Goal: Task Accomplishment & Management: Complete application form

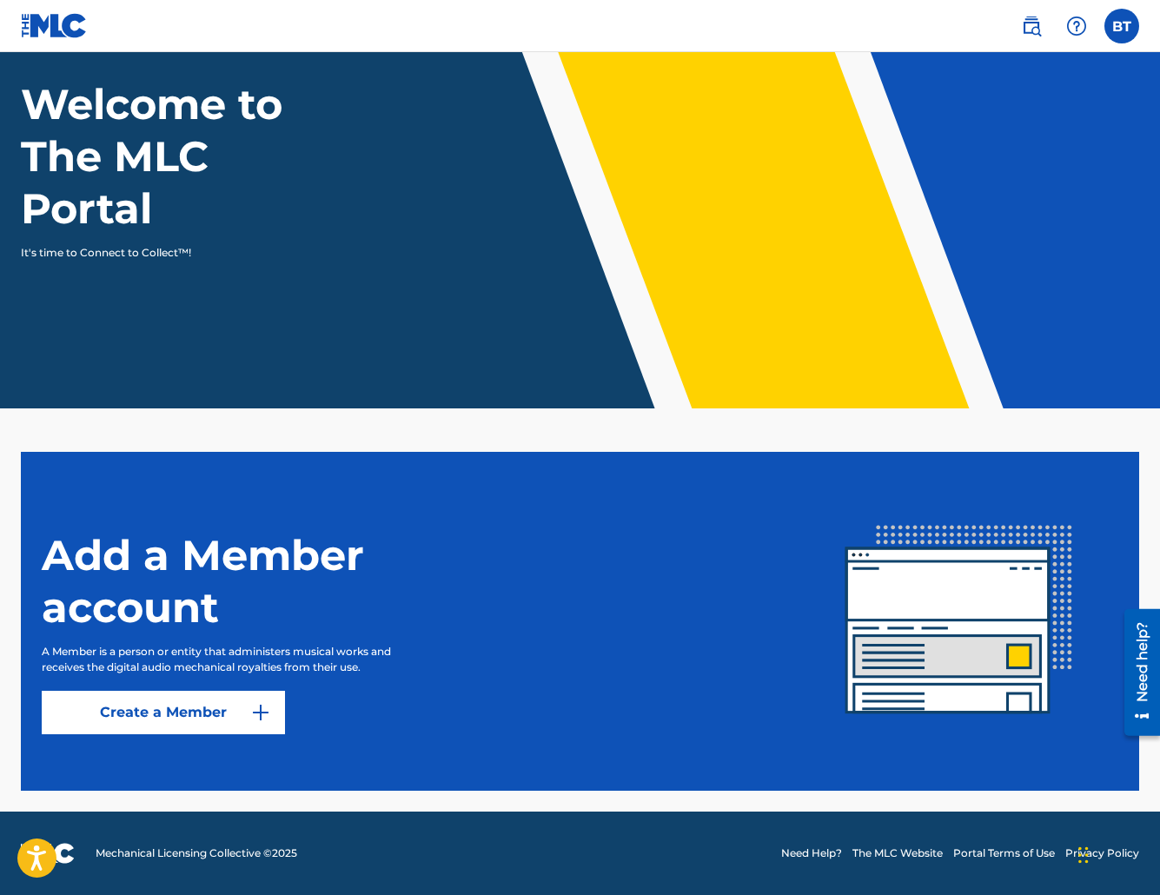
click at [1135, 31] on label at bounding box center [1121, 26] width 35 height 35
click at [1122, 26] on input "BT [PERSON_NAME] [EMAIL_ADDRESS][DOMAIN_NAME] Notification Preferences Profile …" at bounding box center [1122, 26] width 0 height 0
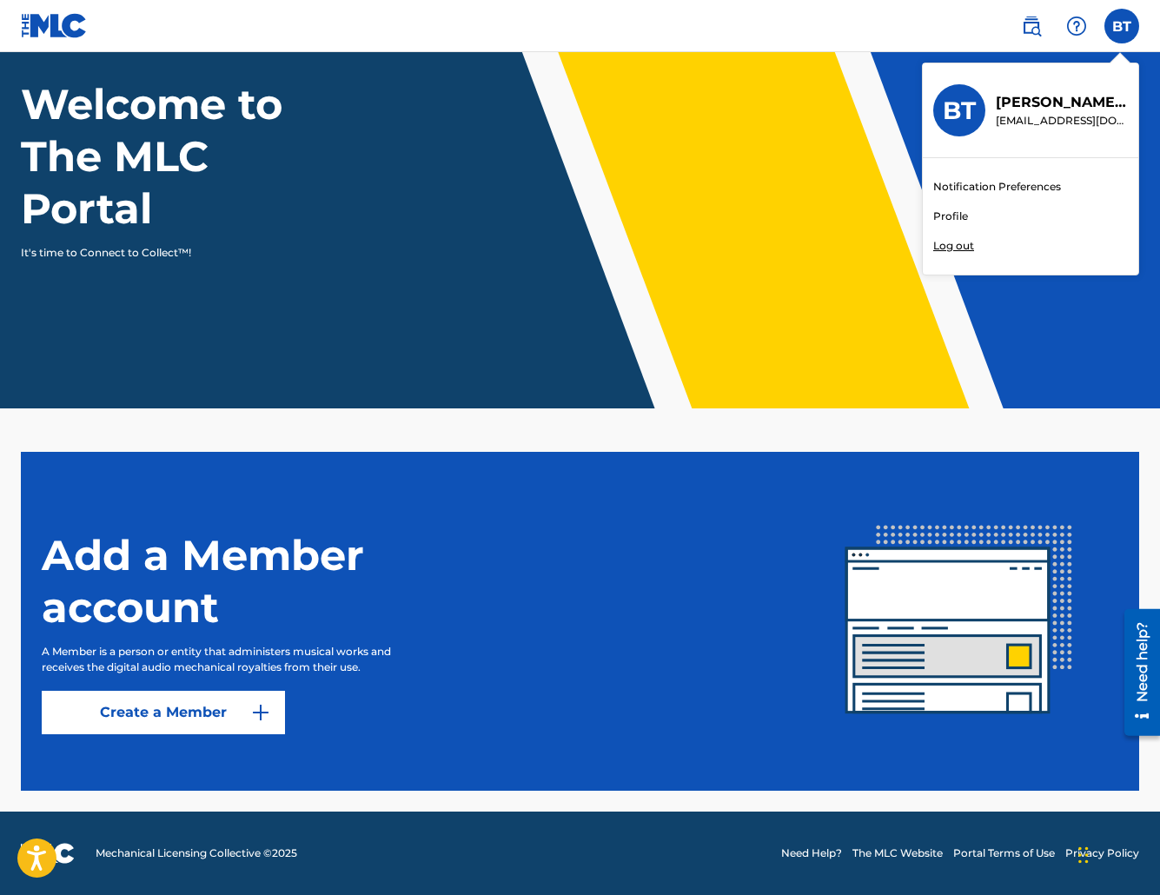
click at [950, 213] on link "Profile" at bounding box center [950, 217] width 35 height 16
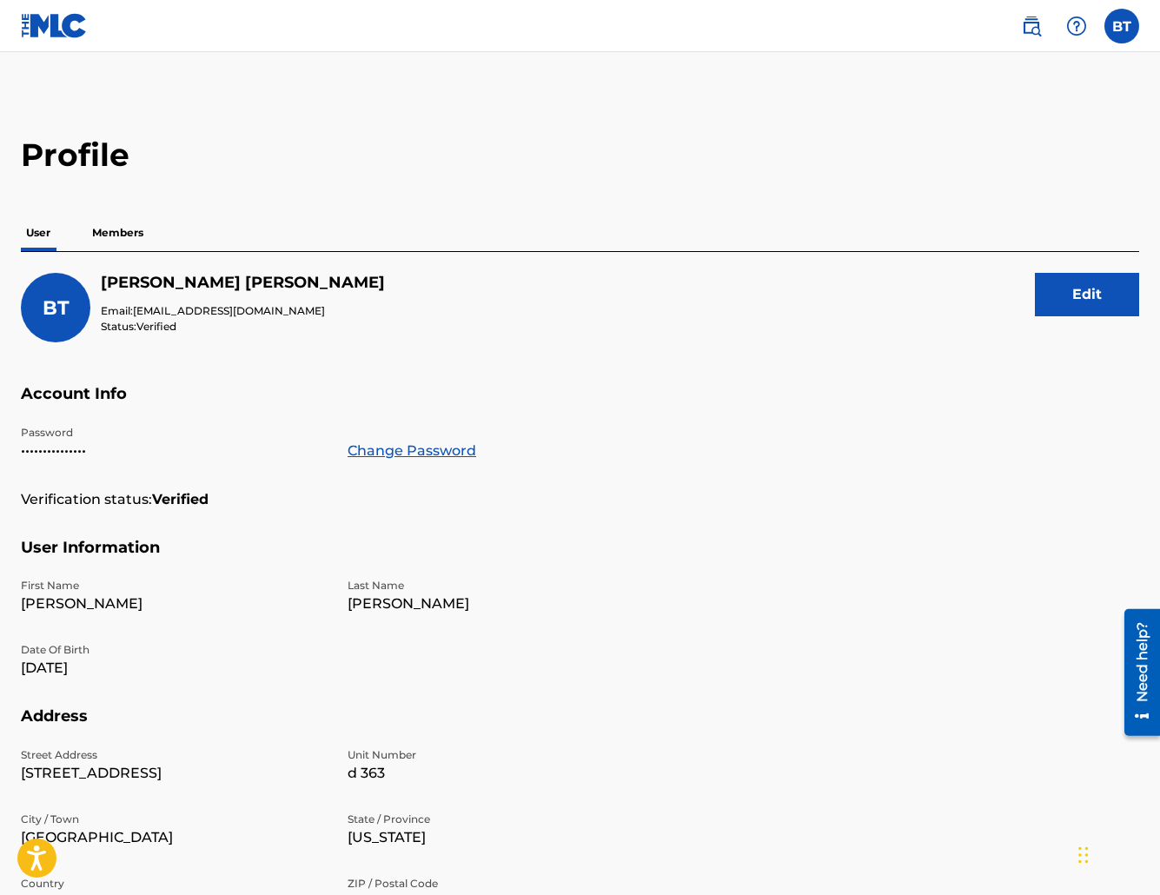
click at [130, 238] on p "Members" at bounding box center [118, 233] width 62 height 36
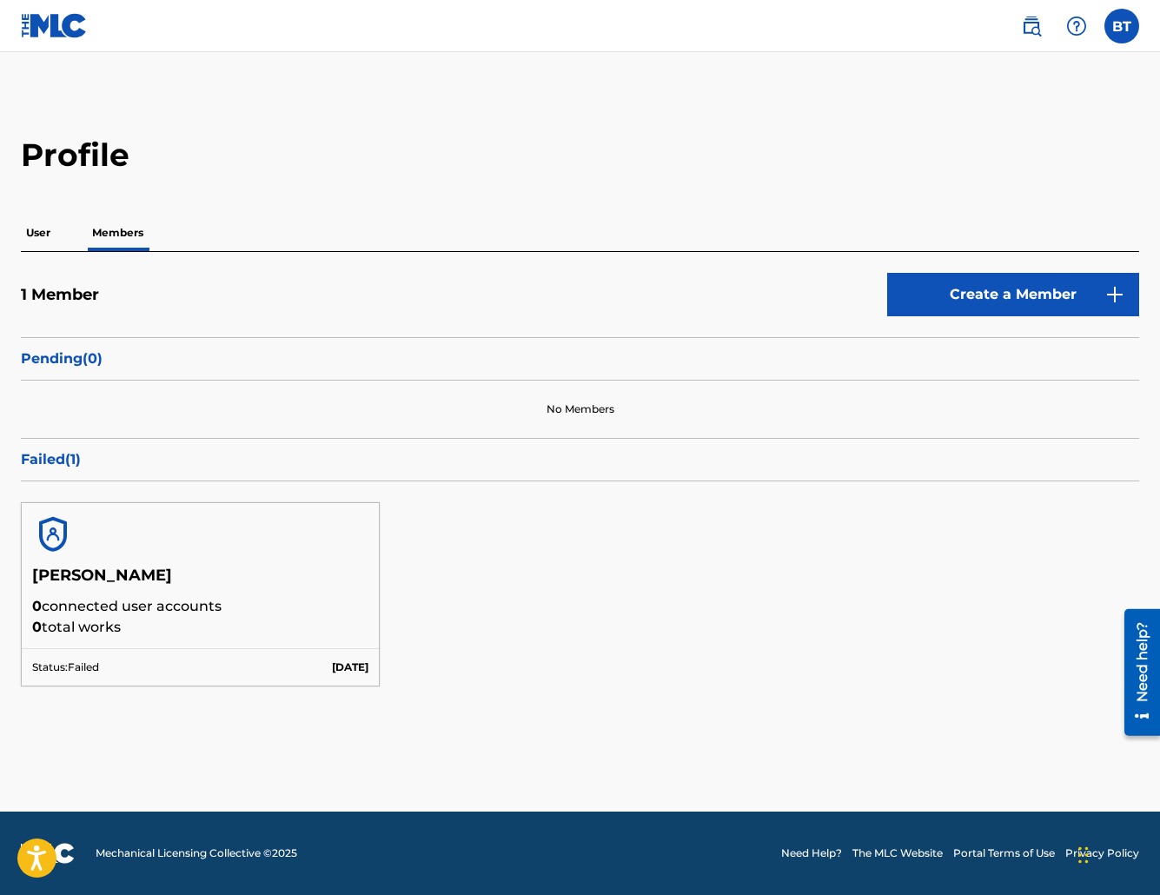
click at [44, 461] on p "Failed ( 1 )" at bounding box center [580, 459] width 1118 height 21
click at [55, 530] on img at bounding box center [53, 534] width 42 height 42
click at [38, 235] on p "User" at bounding box center [38, 233] width 35 height 36
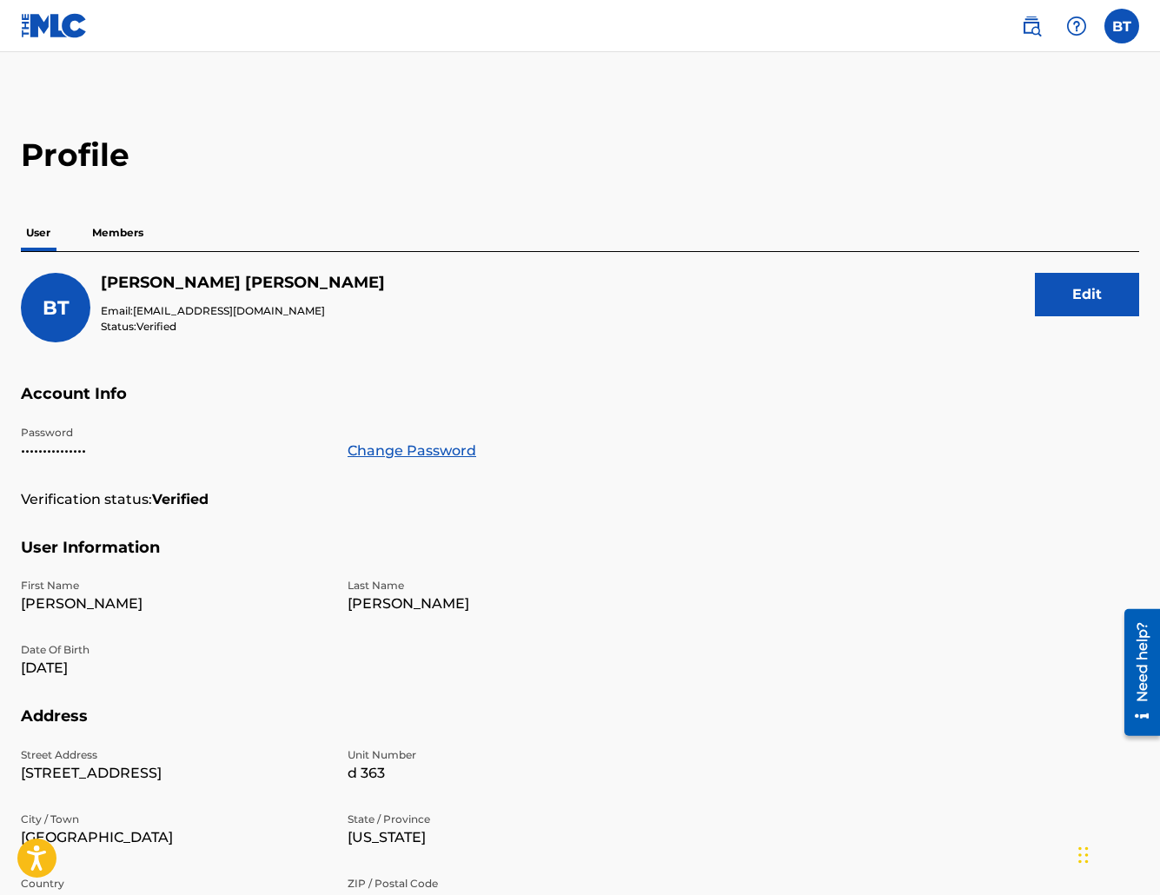
click at [105, 234] on p "Members" at bounding box center [118, 233] width 62 height 36
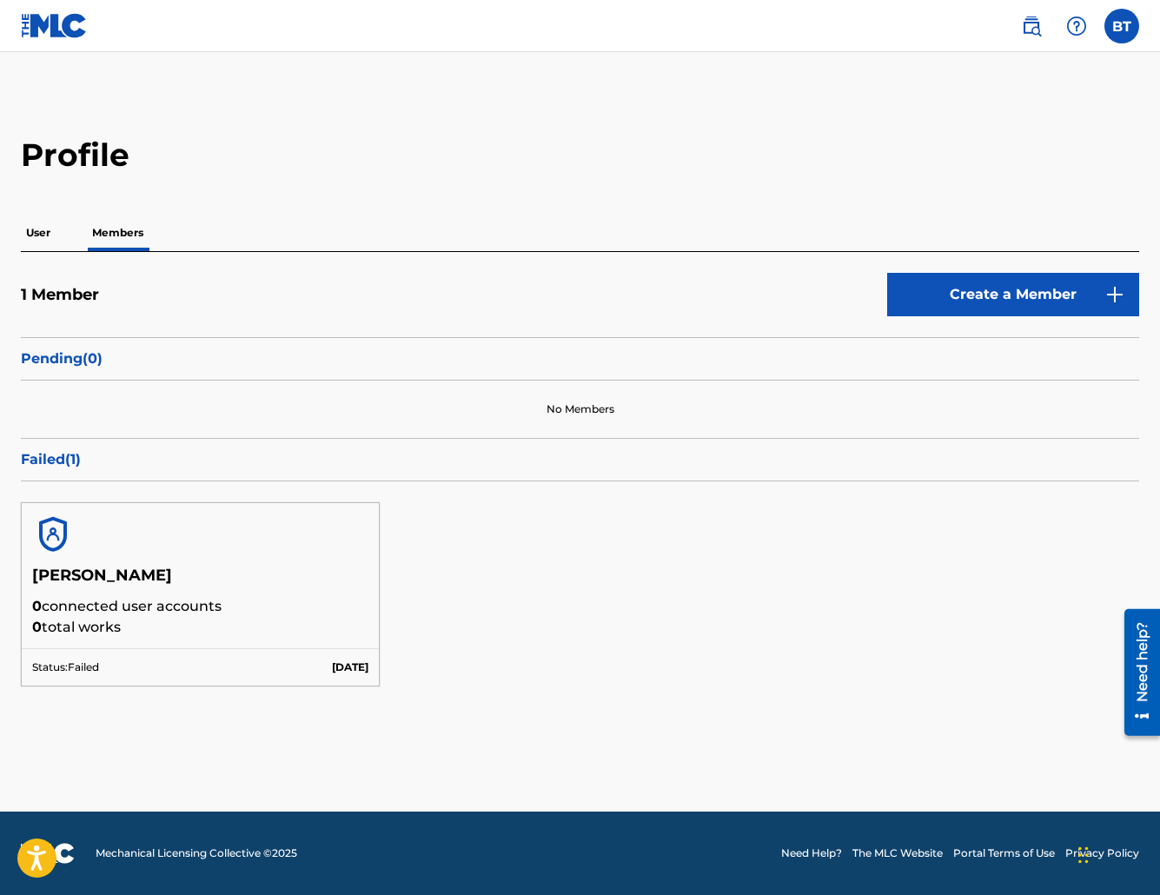
click at [1104, 289] on link "Create a Member" at bounding box center [1013, 294] width 252 height 43
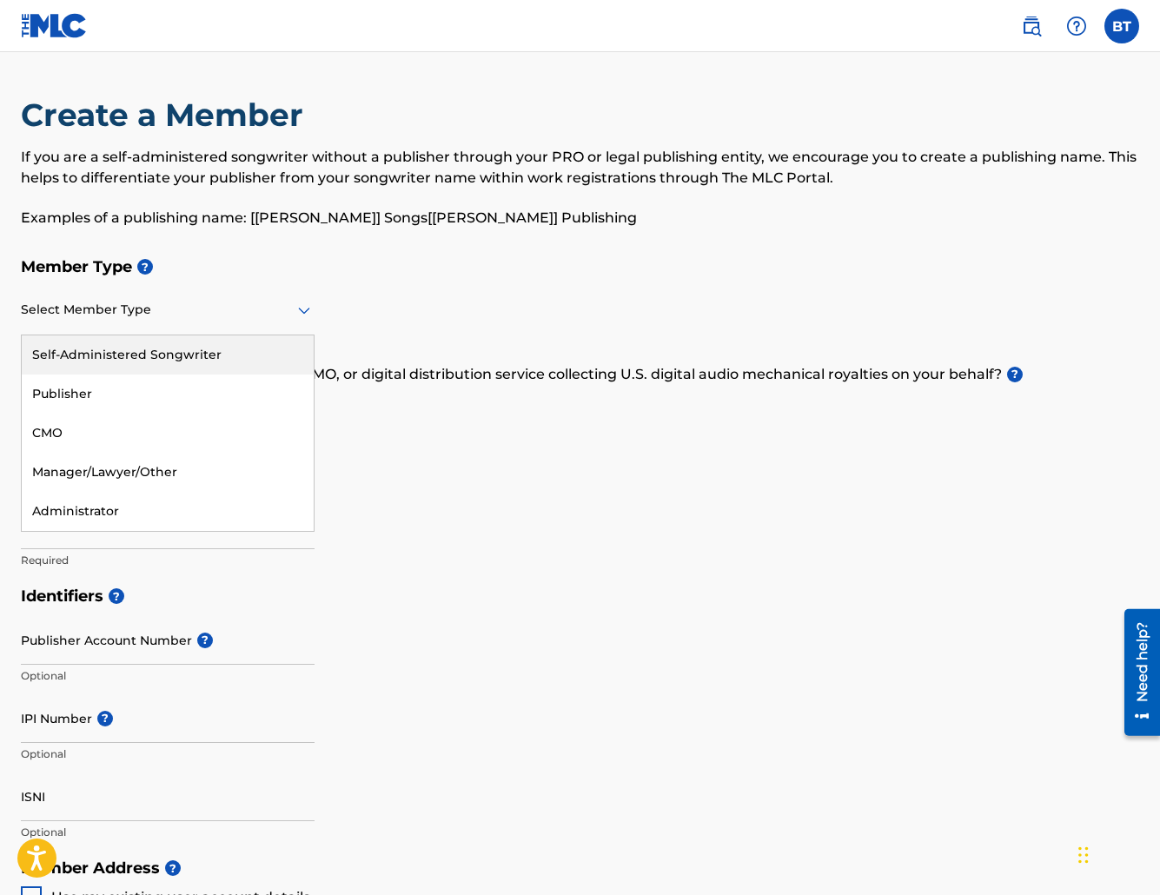
click at [146, 303] on div at bounding box center [168, 310] width 294 height 22
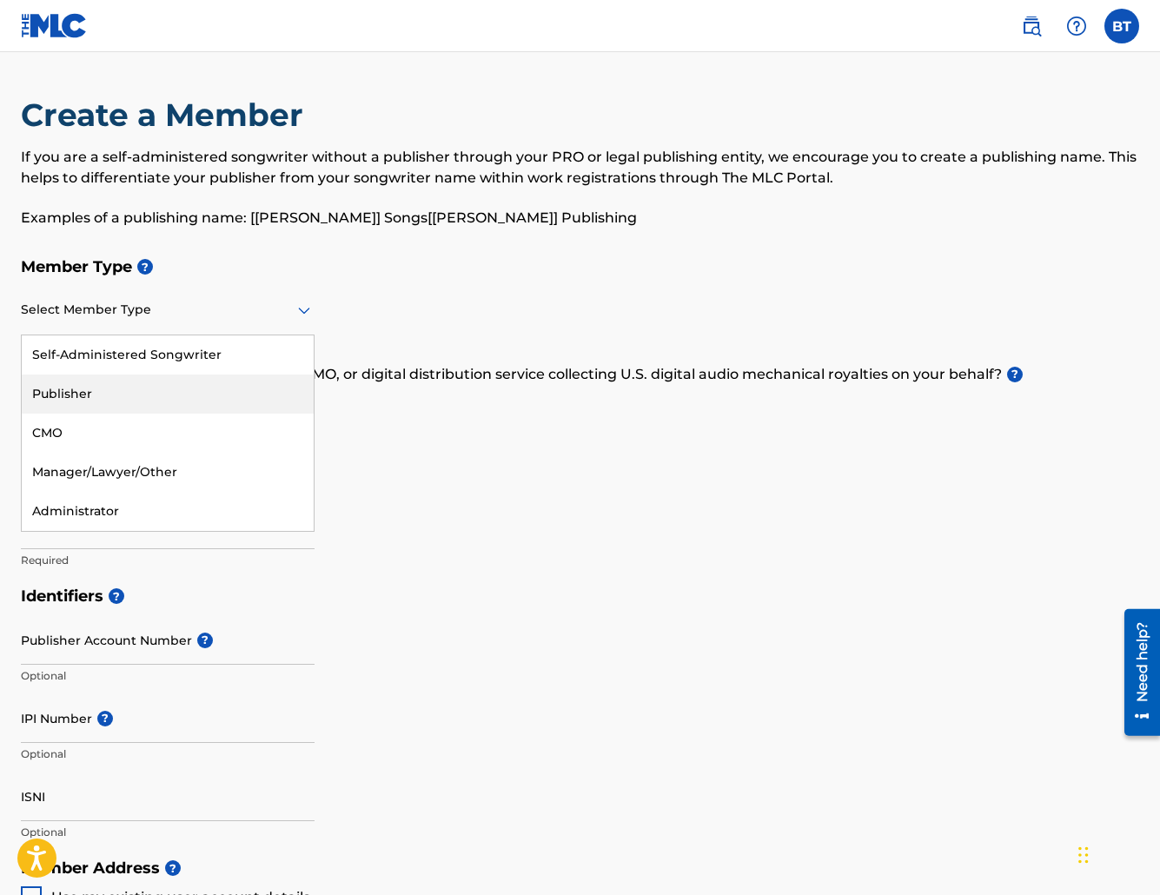
click at [169, 390] on div "Publisher" at bounding box center [168, 393] width 292 height 39
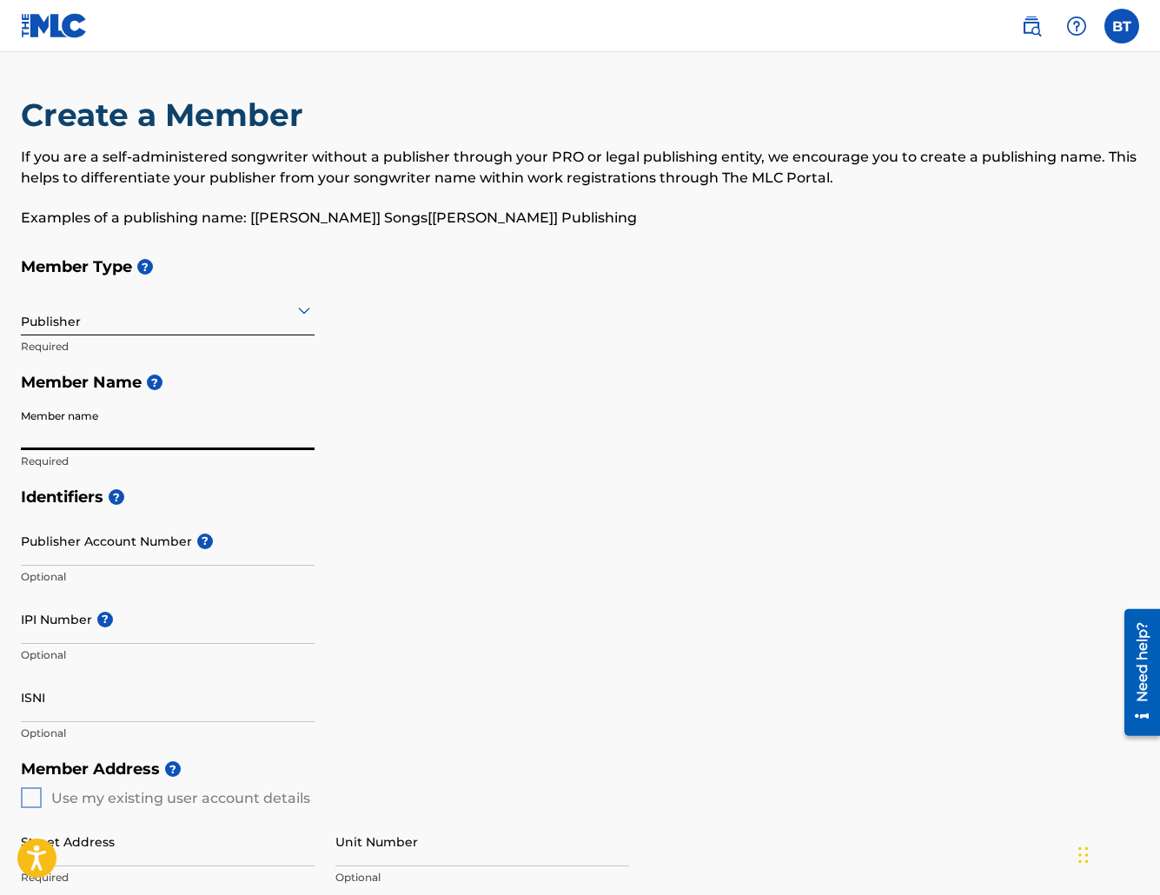
click at [101, 434] on input "Member name" at bounding box center [168, 426] width 294 height 50
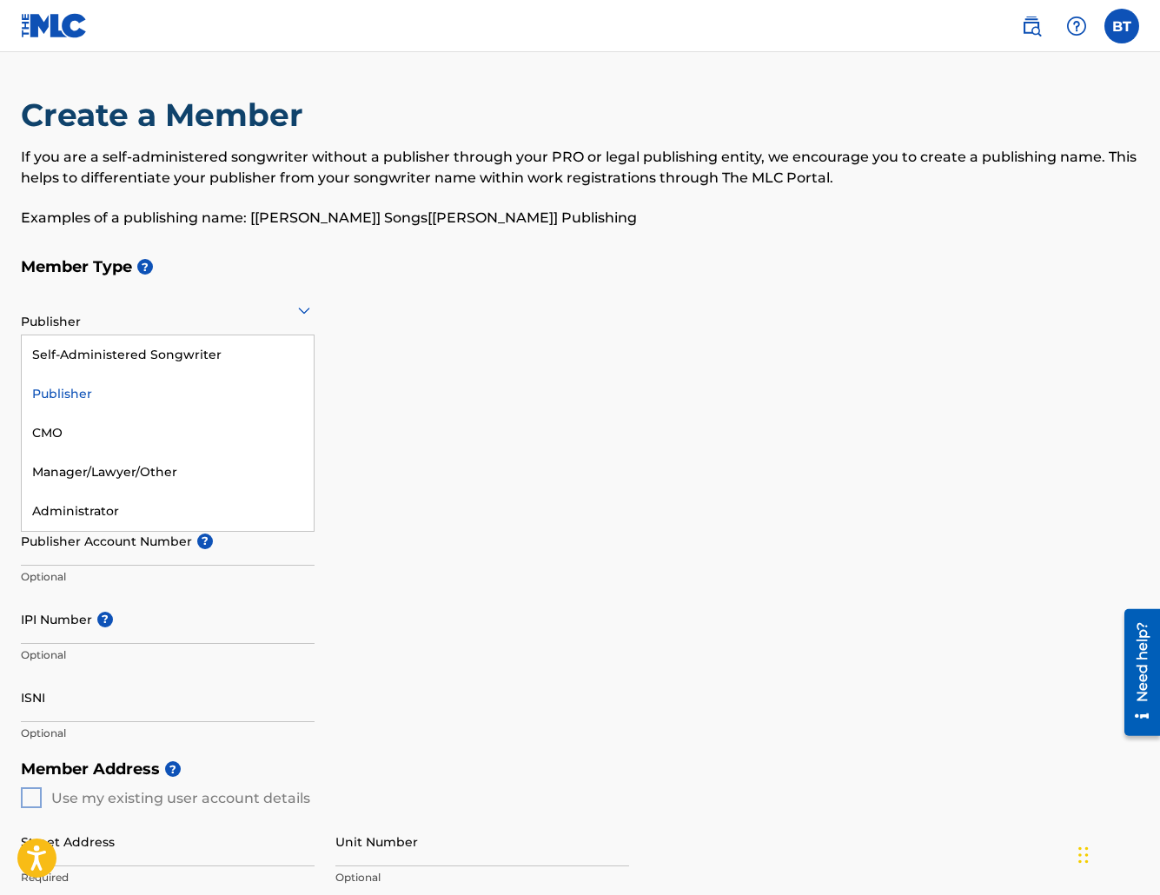
click at [253, 308] on div at bounding box center [168, 310] width 294 height 22
click at [166, 511] on div "Administrator" at bounding box center [168, 511] width 292 height 39
click at [298, 316] on icon at bounding box center [304, 310] width 21 height 21
click at [183, 392] on div "Publisher" at bounding box center [168, 393] width 292 height 39
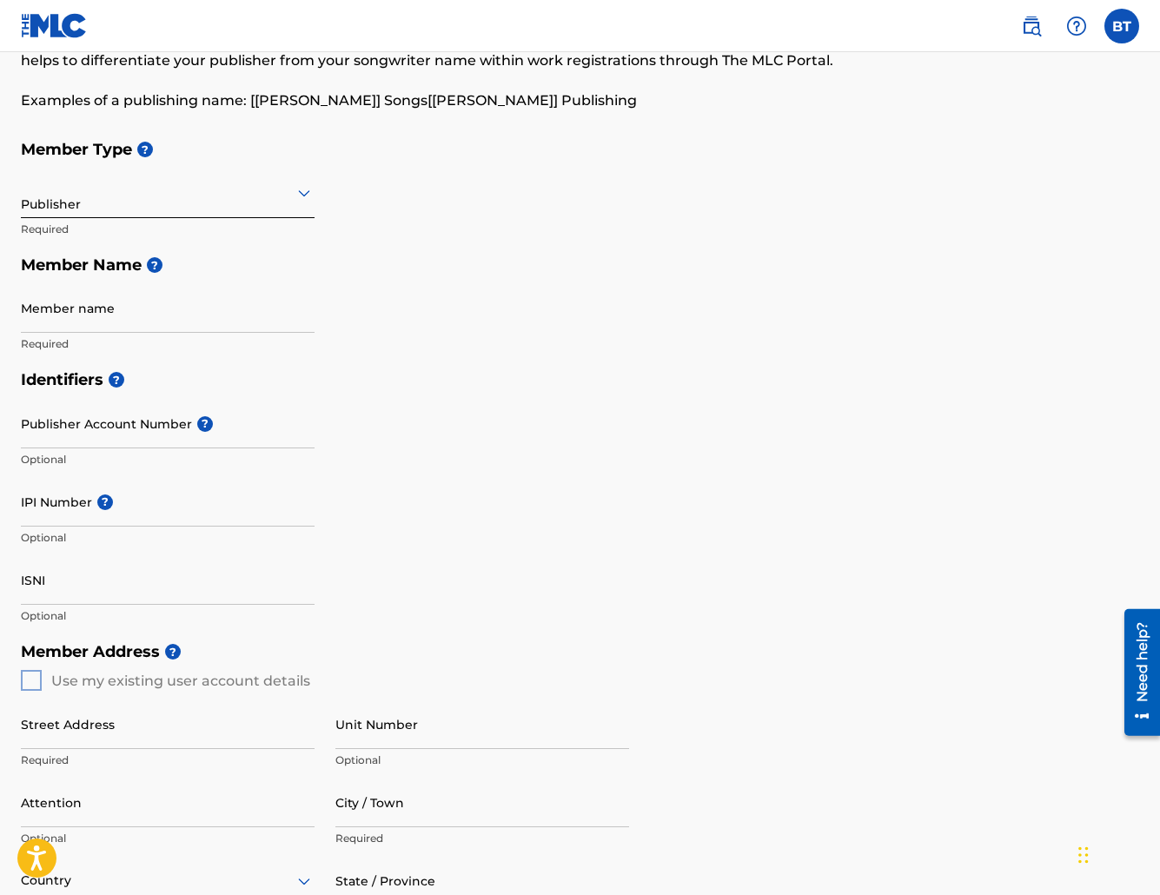
scroll to position [235, 0]
